Goal: Check status: Check status

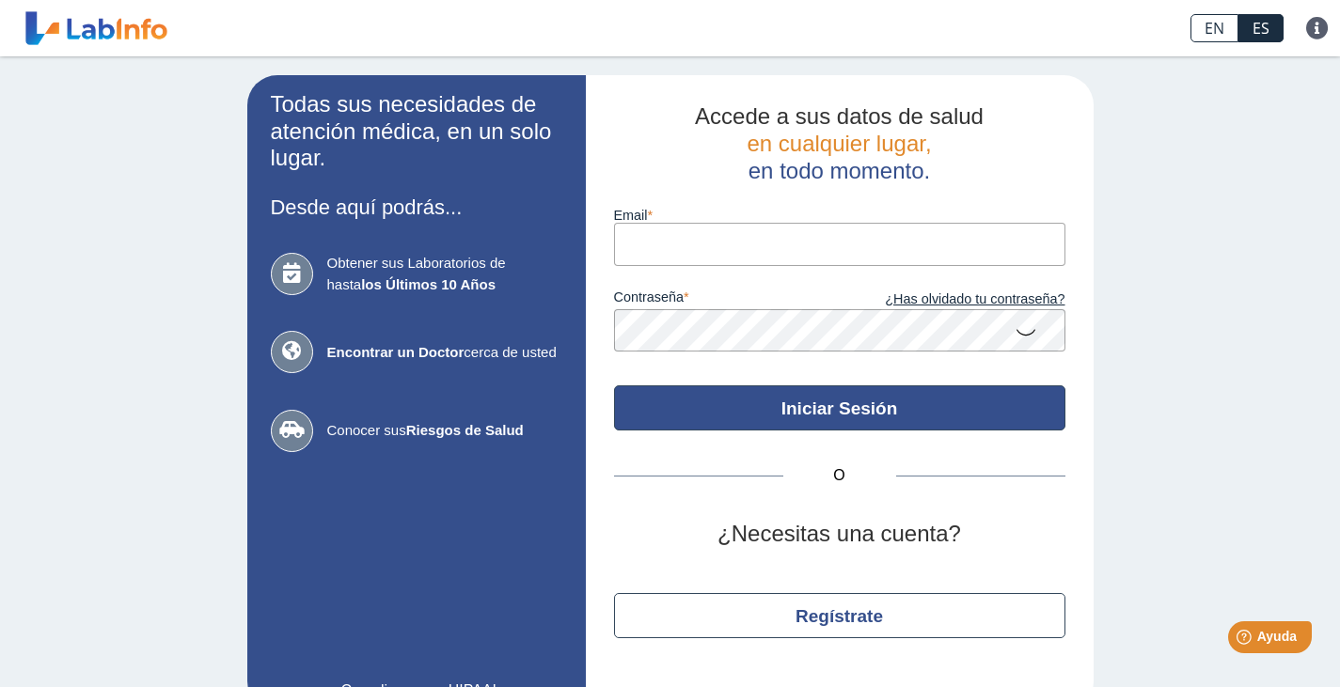
type input "[EMAIL_ADDRESS][DOMAIN_NAME]"
click at [767, 414] on button "Iniciar Sesión" at bounding box center [839, 408] width 451 height 45
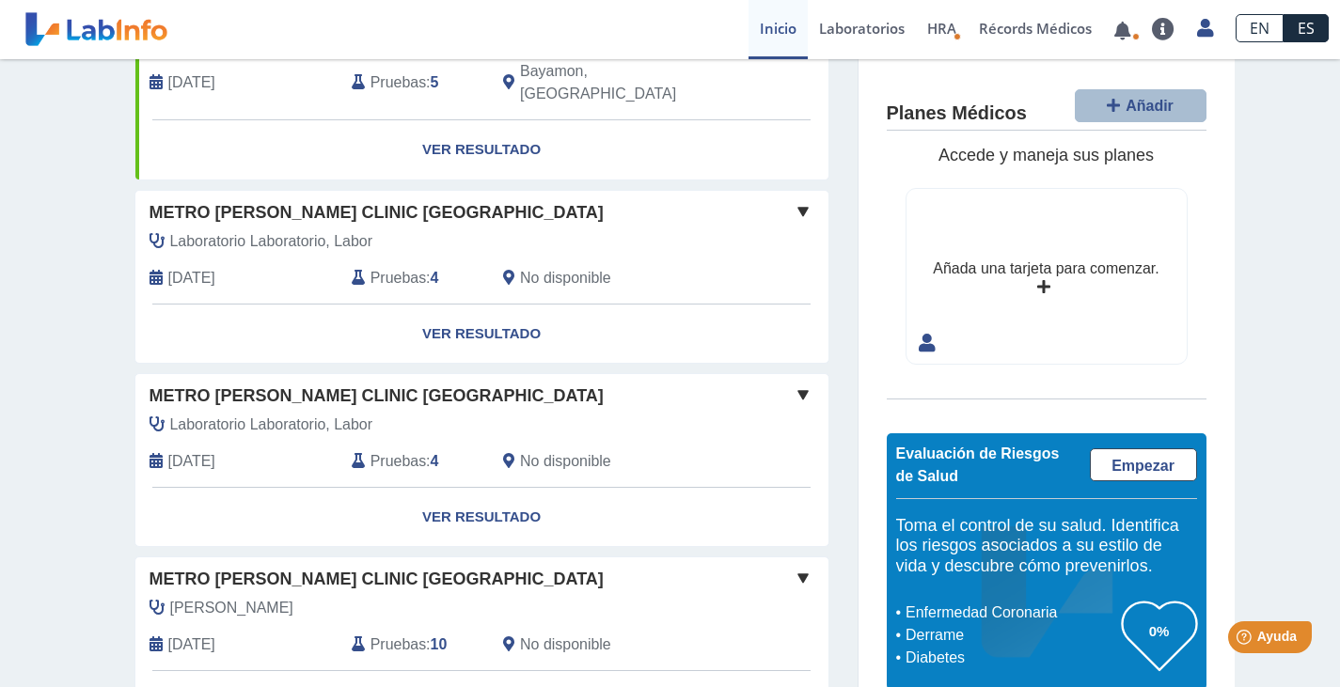
scroll to position [470, 0]
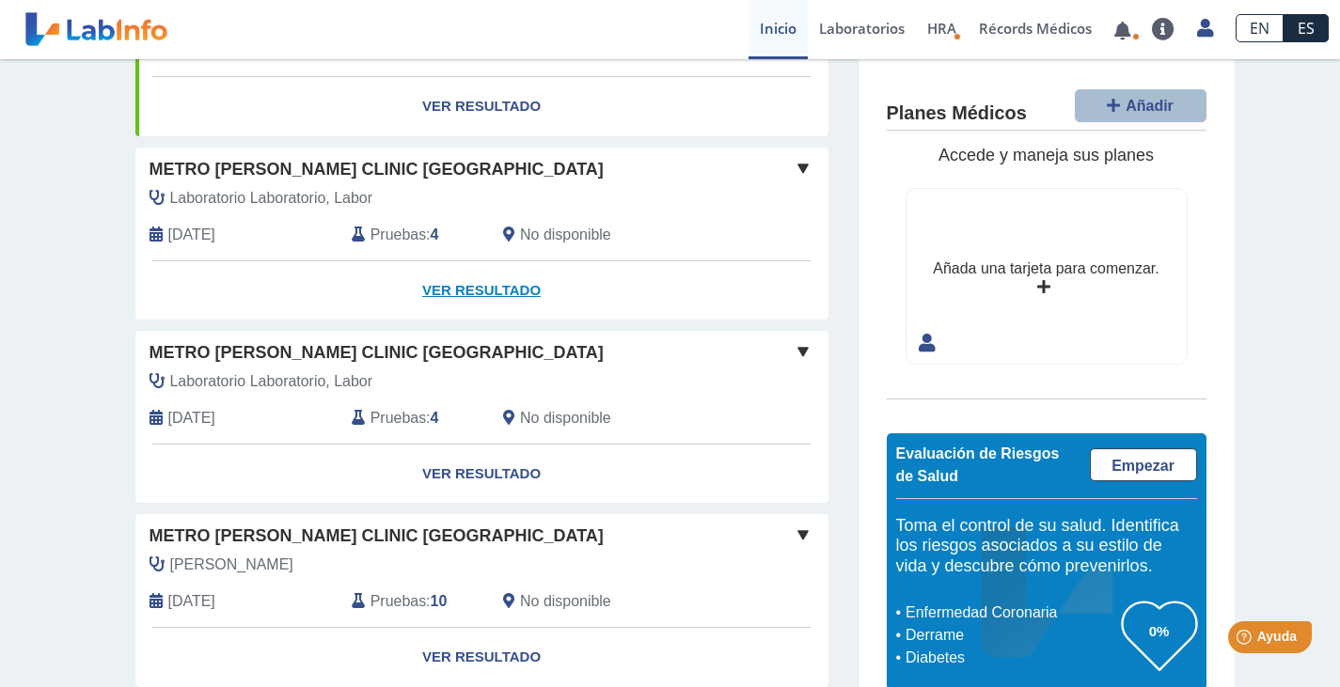
click at [424, 261] on link "Ver Resultado" at bounding box center [481, 290] width 693 height 59
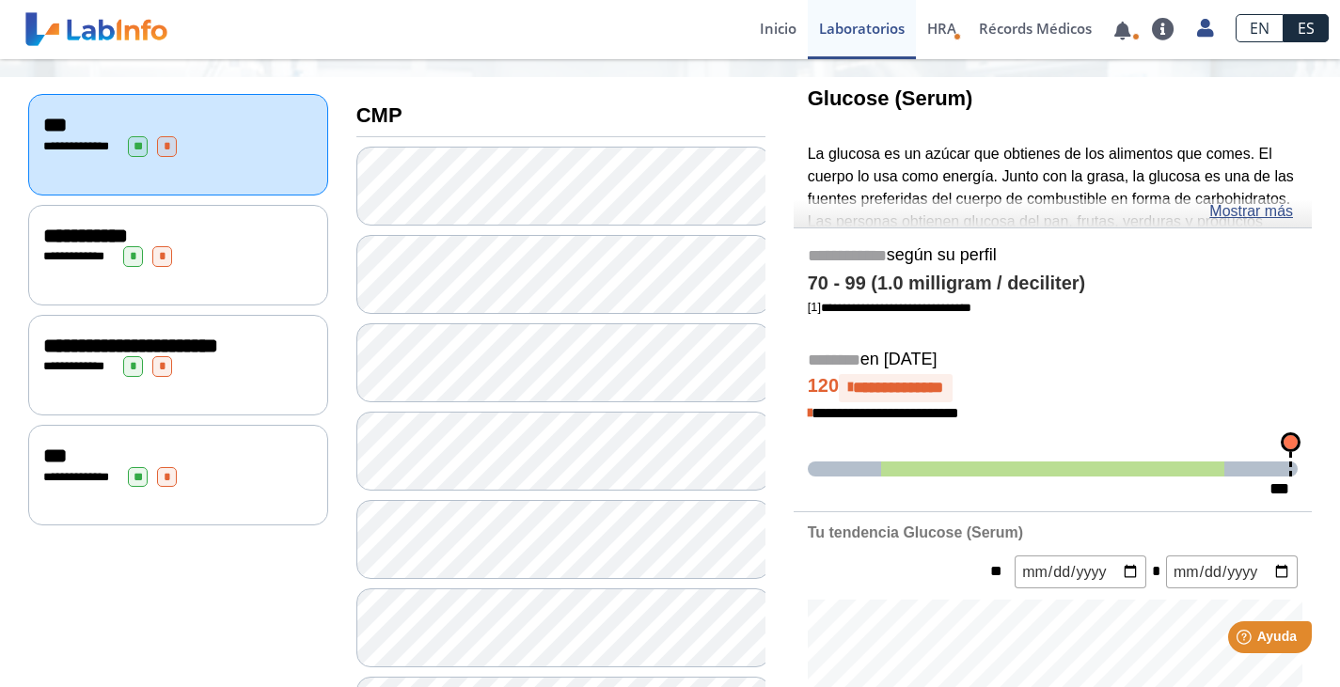
scroll to position [94, 0]
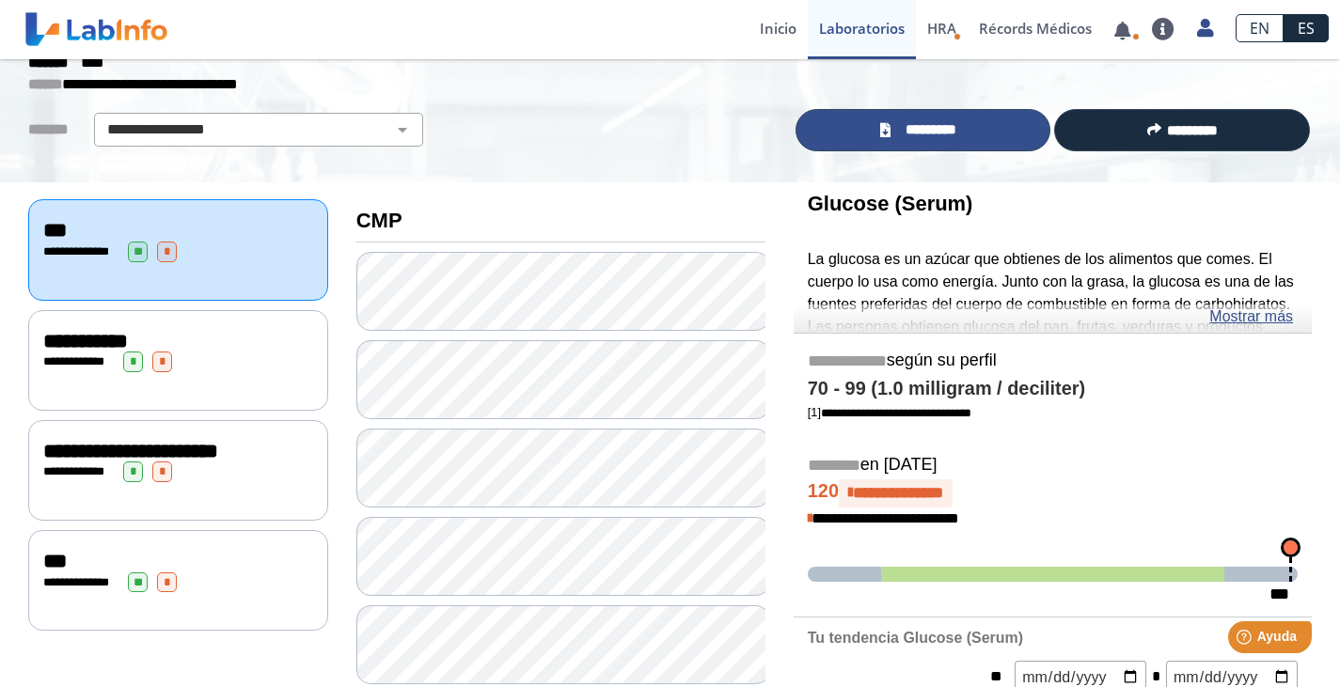
click at [920, 129] on span "*********" at bounding box center [930, 130] width 69 height 22
